Goal: Information Seeking & Learning: Find specific fact

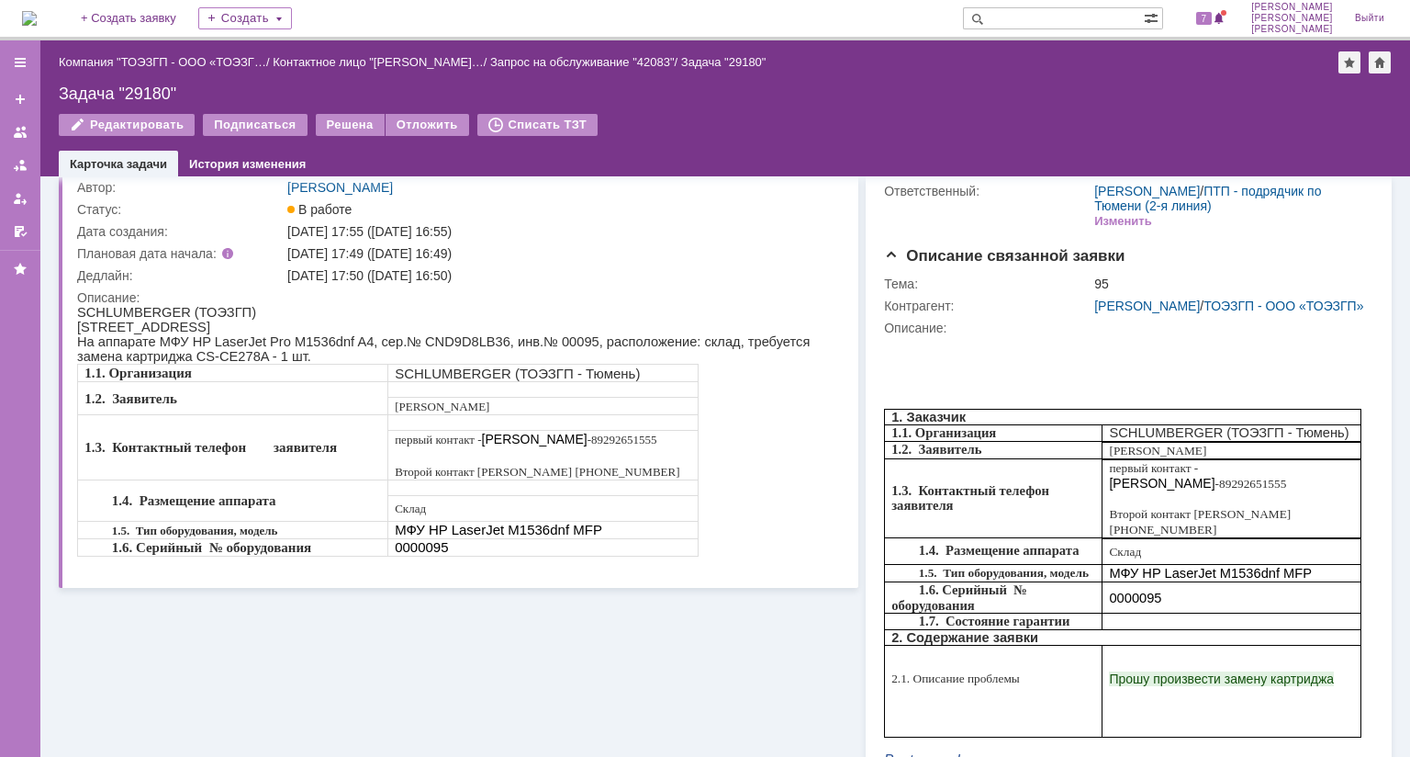
scroll to position [92, 0]
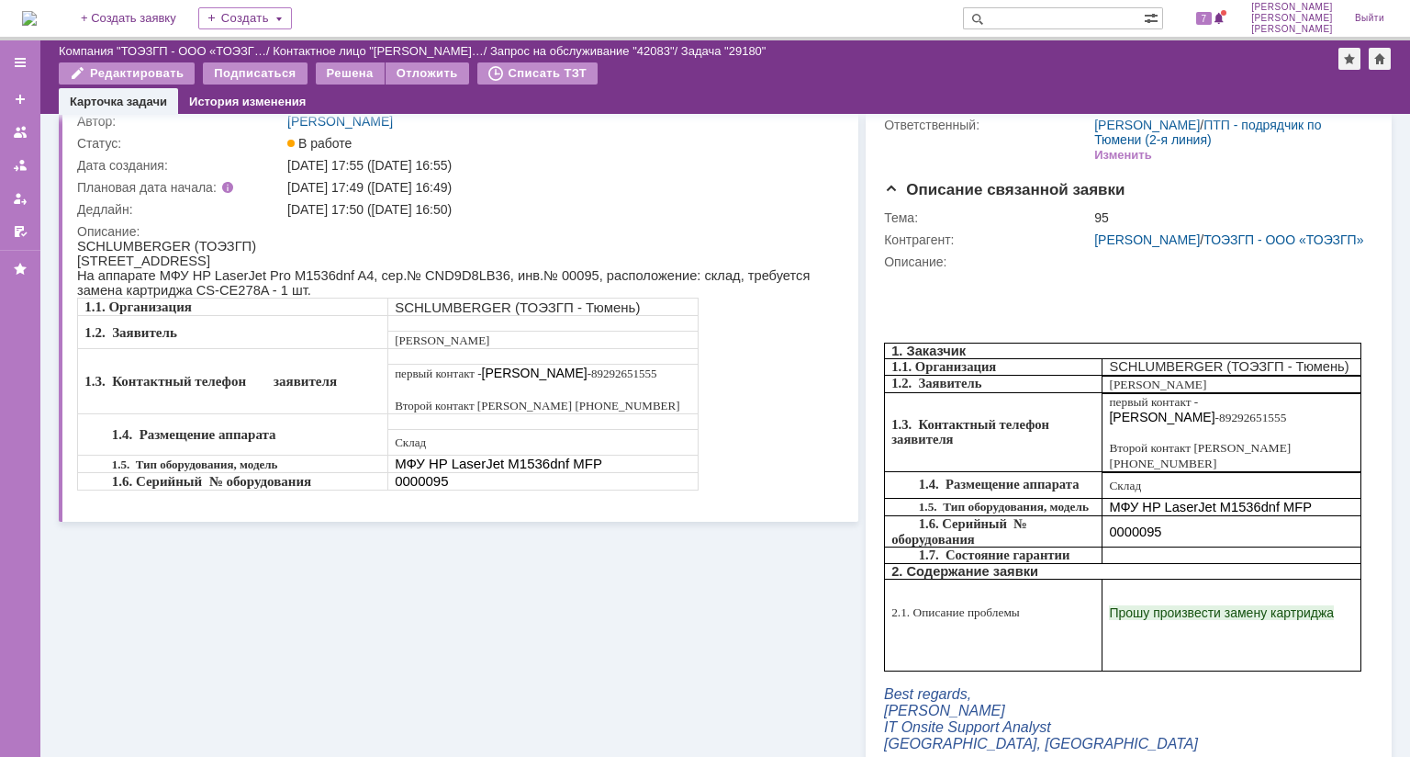
click at [421, 276] on span "На аппарате МФУ HP LaserJet Pro M1536dnf A4, сер.№ CND9D8LB36, инв.№ 00095, рас…" at bounding box center [443, 282] width 733 height 29
copy span "CND9D8LB36"
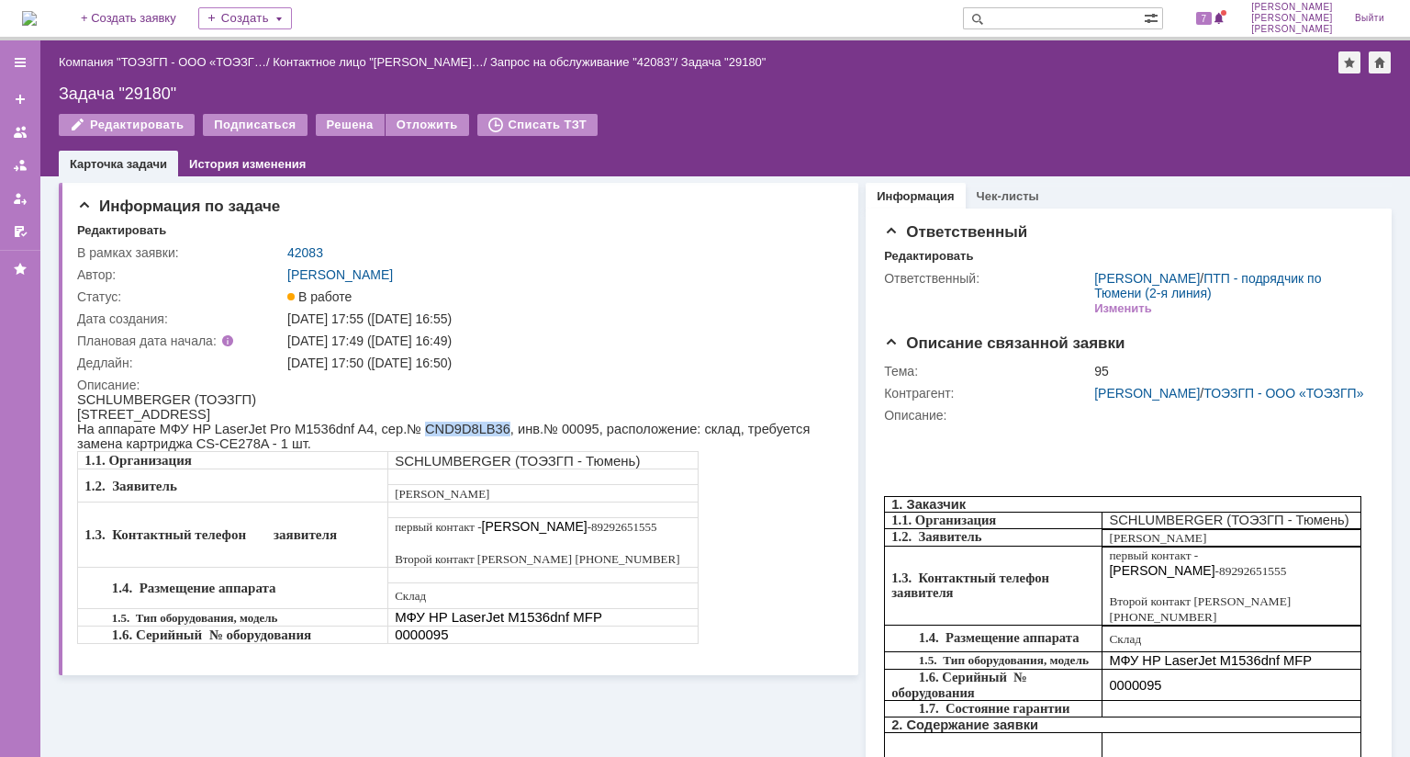
scroll to position [0, 0]
click at [136, 94] on div "Задача "29180"" at bounding box center [725, 93] width 1333 height 18
copy div "29180"
drag, startPoint x: 395, startPoint y: 368, endPoint x: 492, endPoint y: 361, distance: 97.6
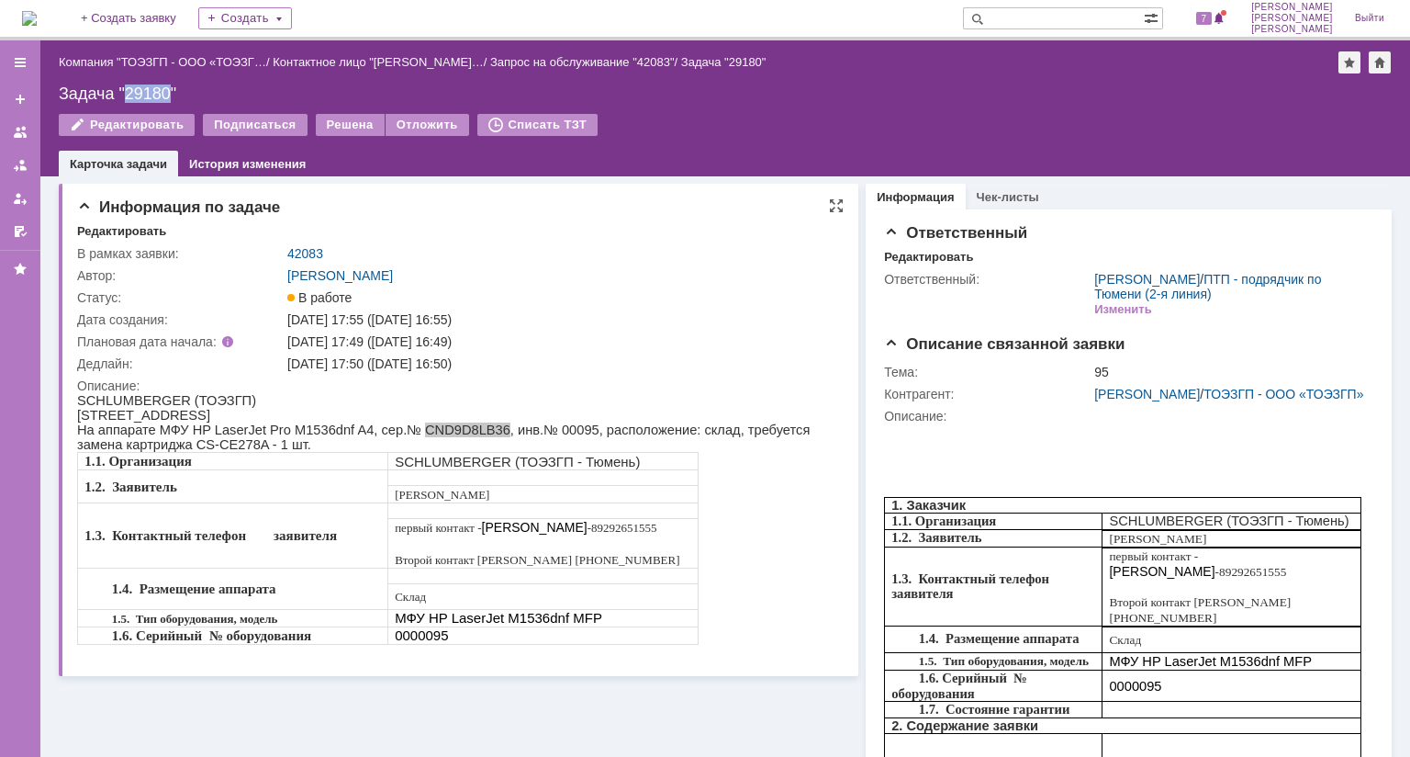
click at [492, 361] on div "03.10.2025 17:50 (03.10.2025 16:50)" at bounding box center [559, 363] width 545 height 15
copy div "03.10.2025 16:50"
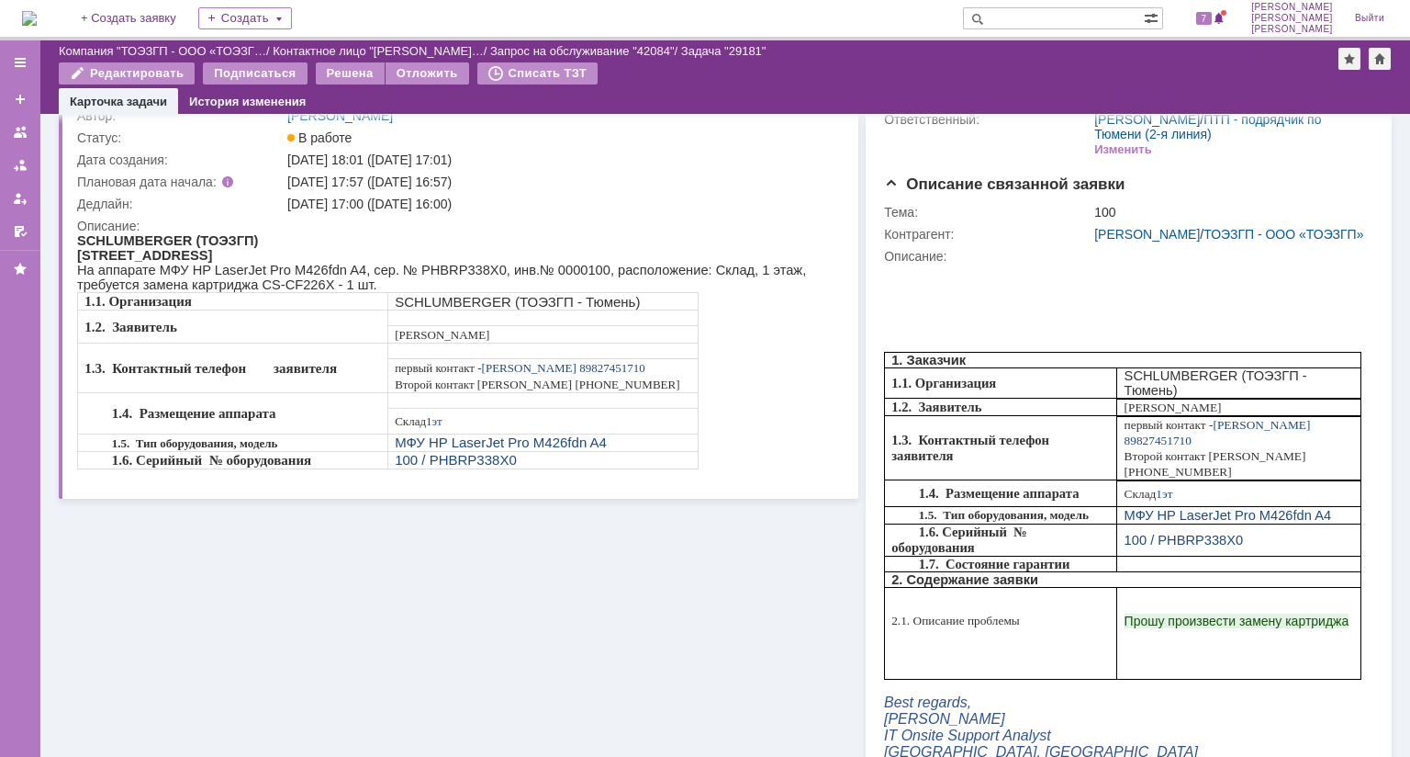
scroll to position [92, 0]
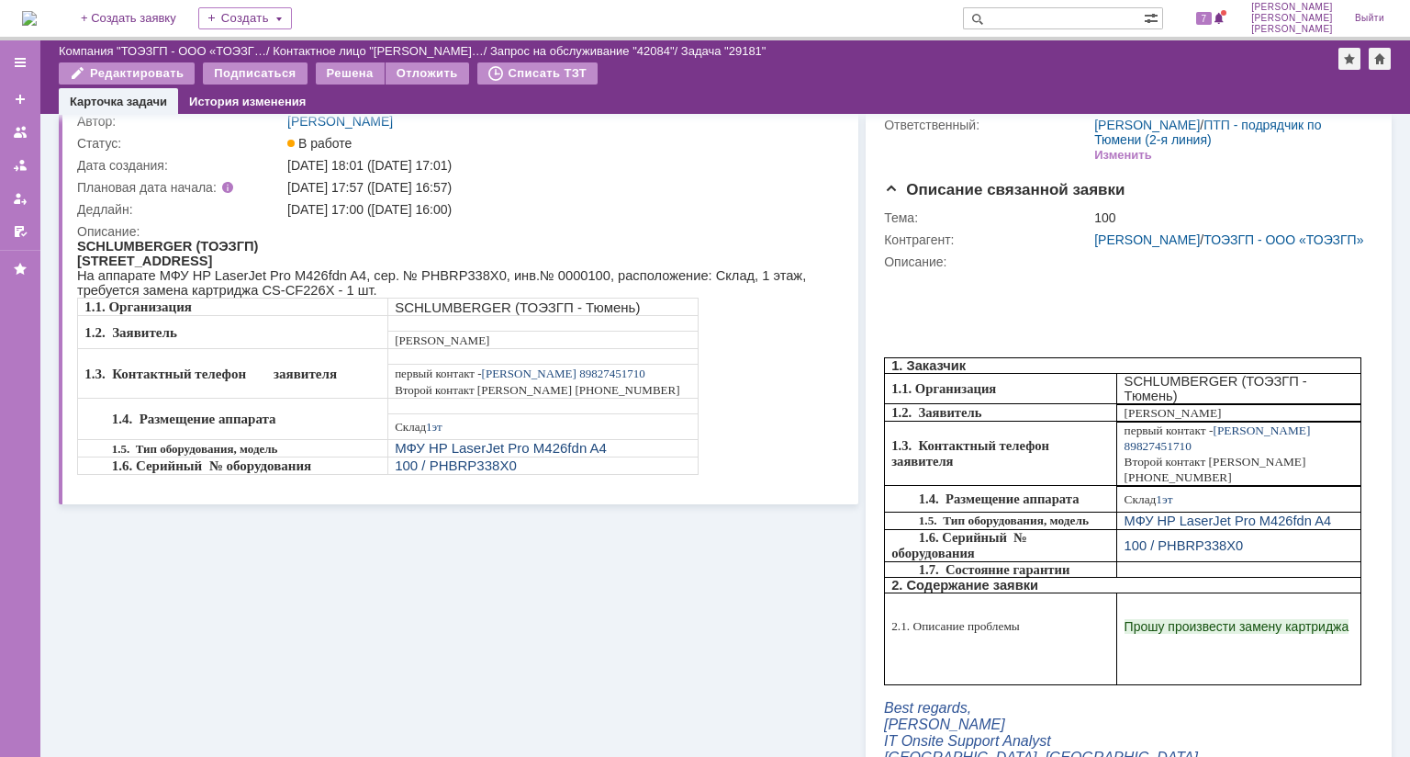
click at [425, 282] on span "На аппарате МФУ HP LaserJet Pro M426fdn A4, сер. № PHBRP338X0, инв.№ 0000100, р…" at bounding box center [441, 282] width 729 height 29
copy span "PHBRP338X0"
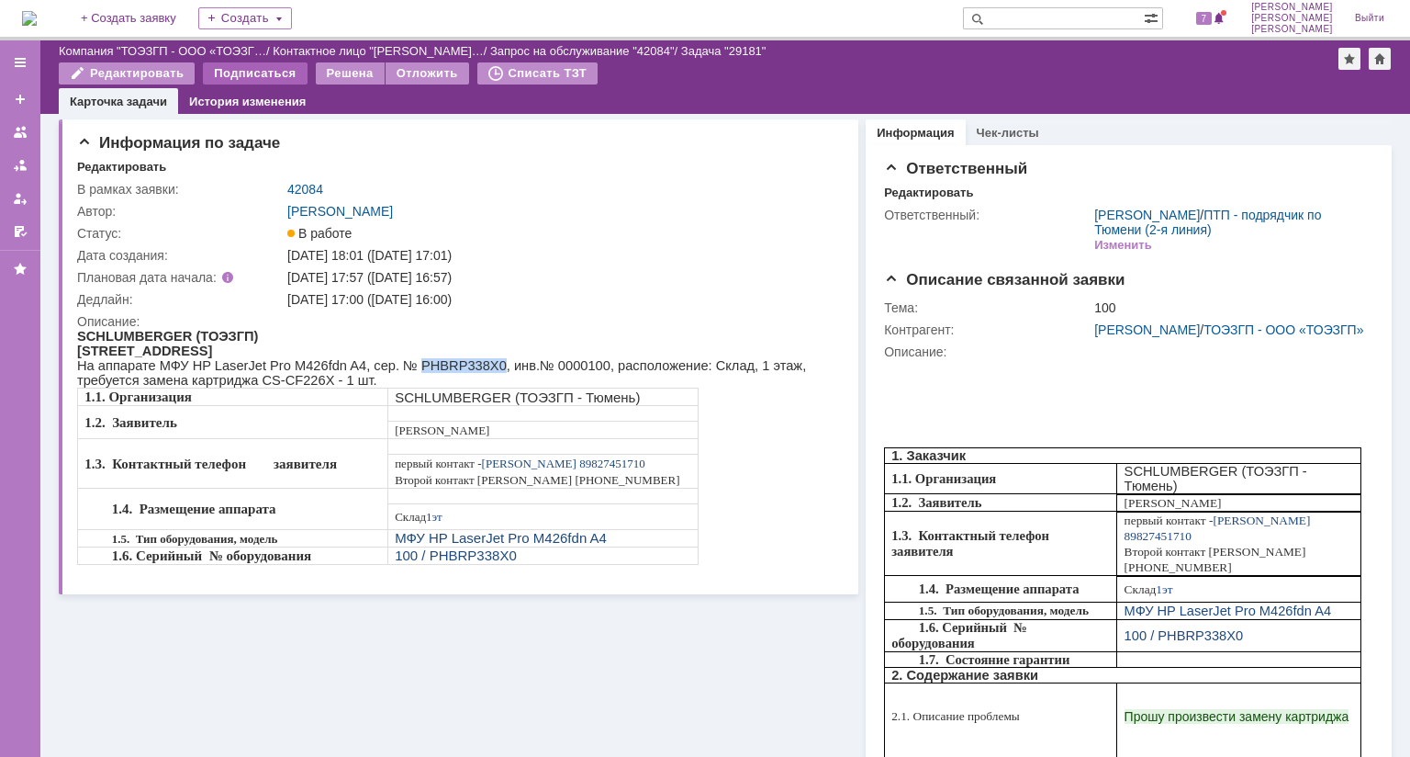
scroll to position [0, 0]
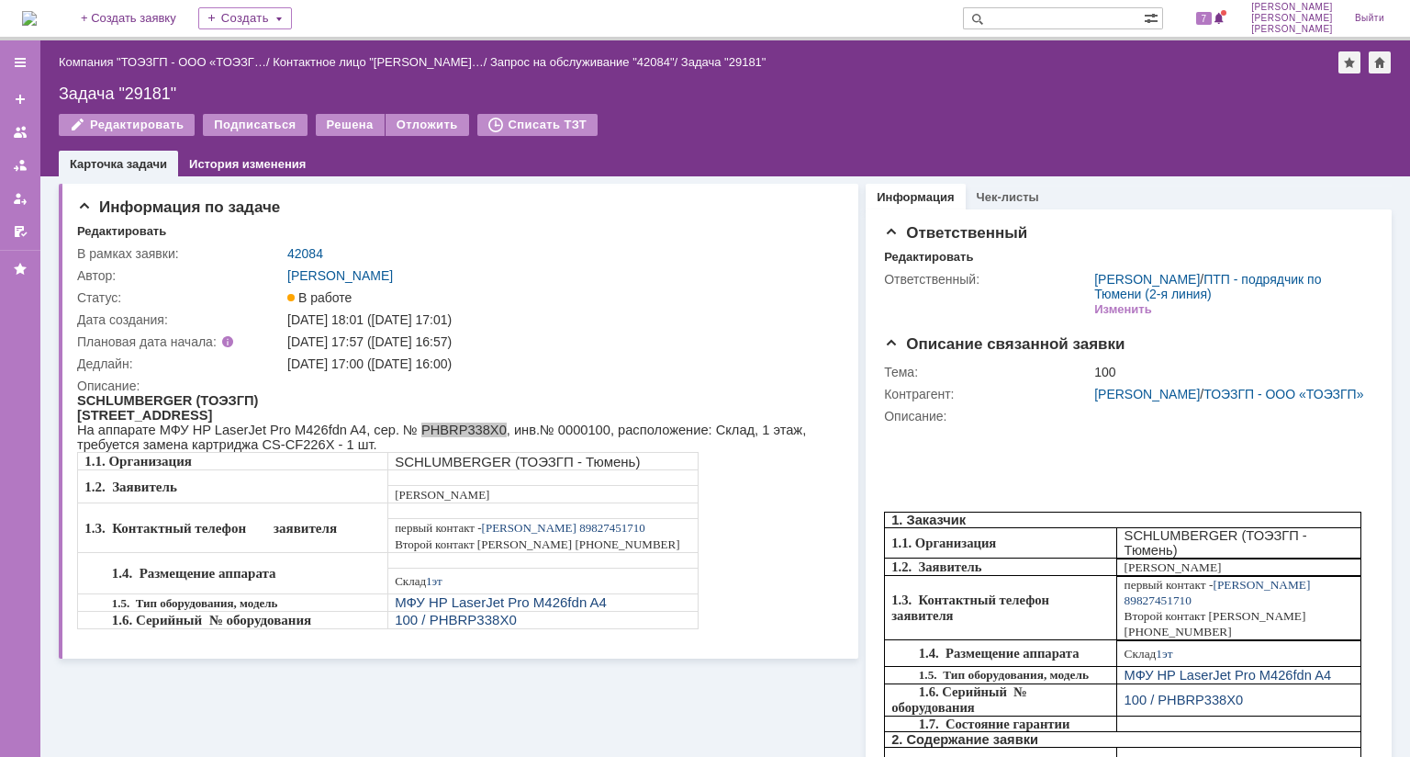
click at [125, 91] on div "Задача "29181"" at bounding box center [725, 93] width 1333 height 18
click at [125, 90] on div "Задача "29181"" at bounding box center [725, 93] width 1333 height 18
copy div "29181"
drag, startPoint x: 394, startPoint y: 362, endPoint x: 494, endPoint y: 354, distance: 100.4
click at [494, 354] on td "[DATE] 17:00 ([DATE] 16:00)" at bounding box center [560, 364] width 553 height 22
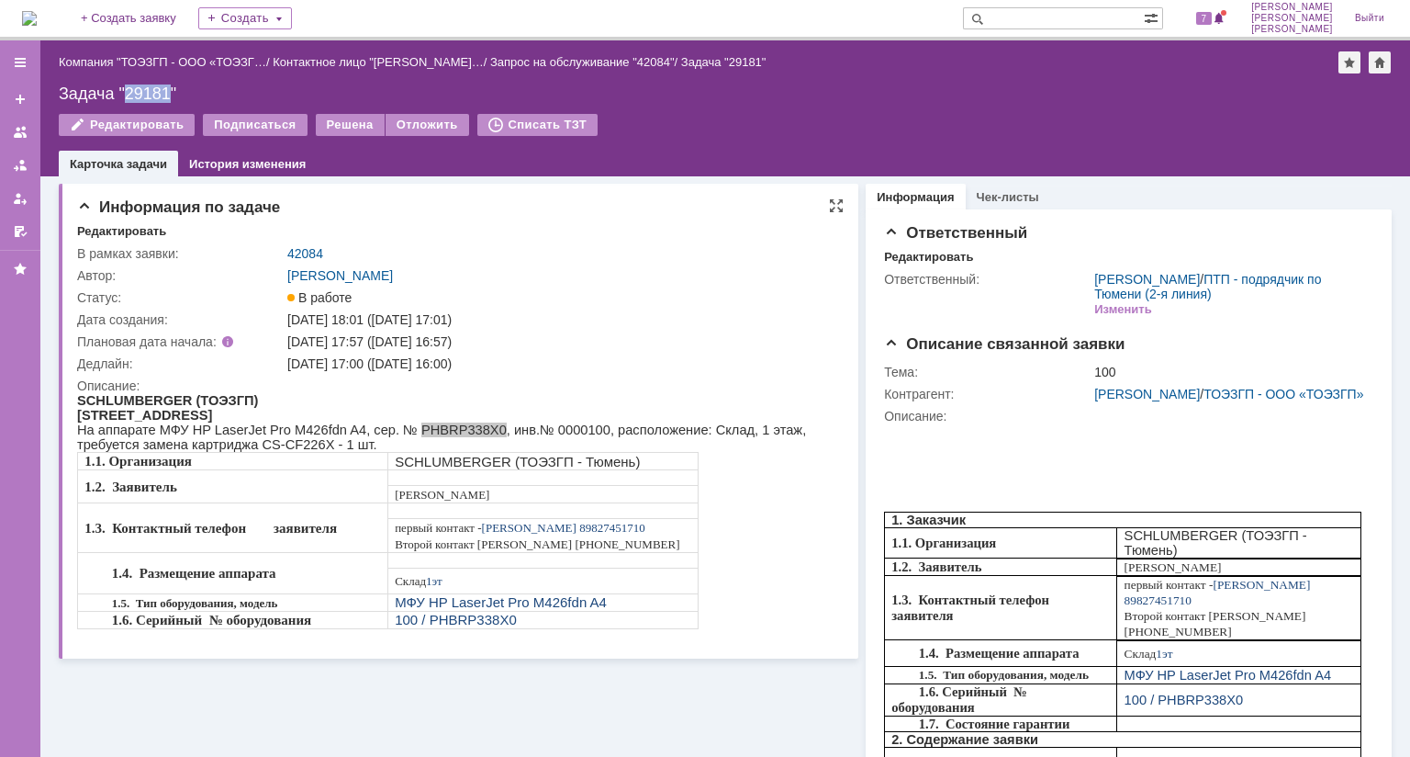
copy div "[DATE] 16:00"
